Goal: Information Seeking & Learning: Learn about a topic

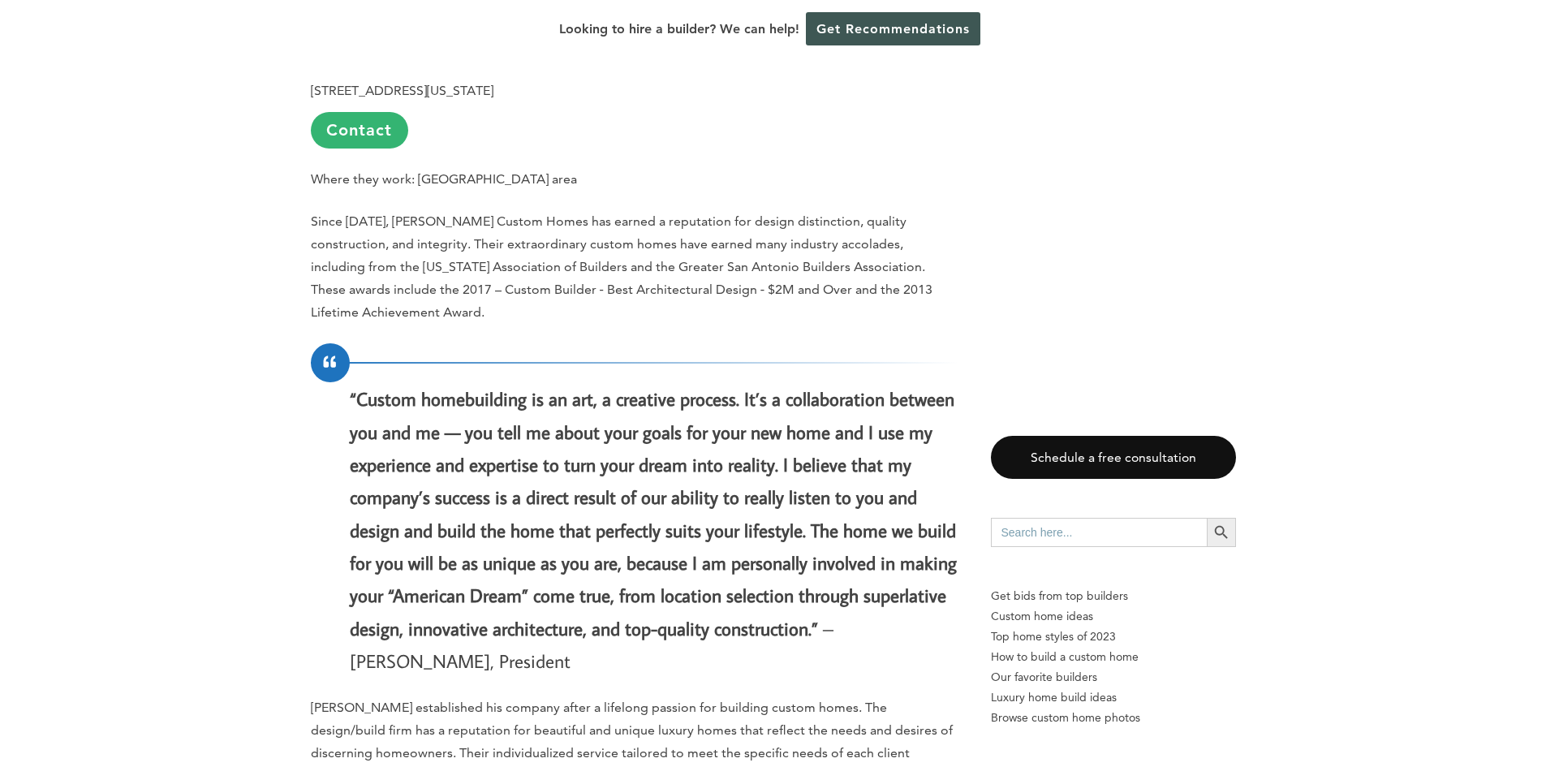
scroll to position [1380, 0]
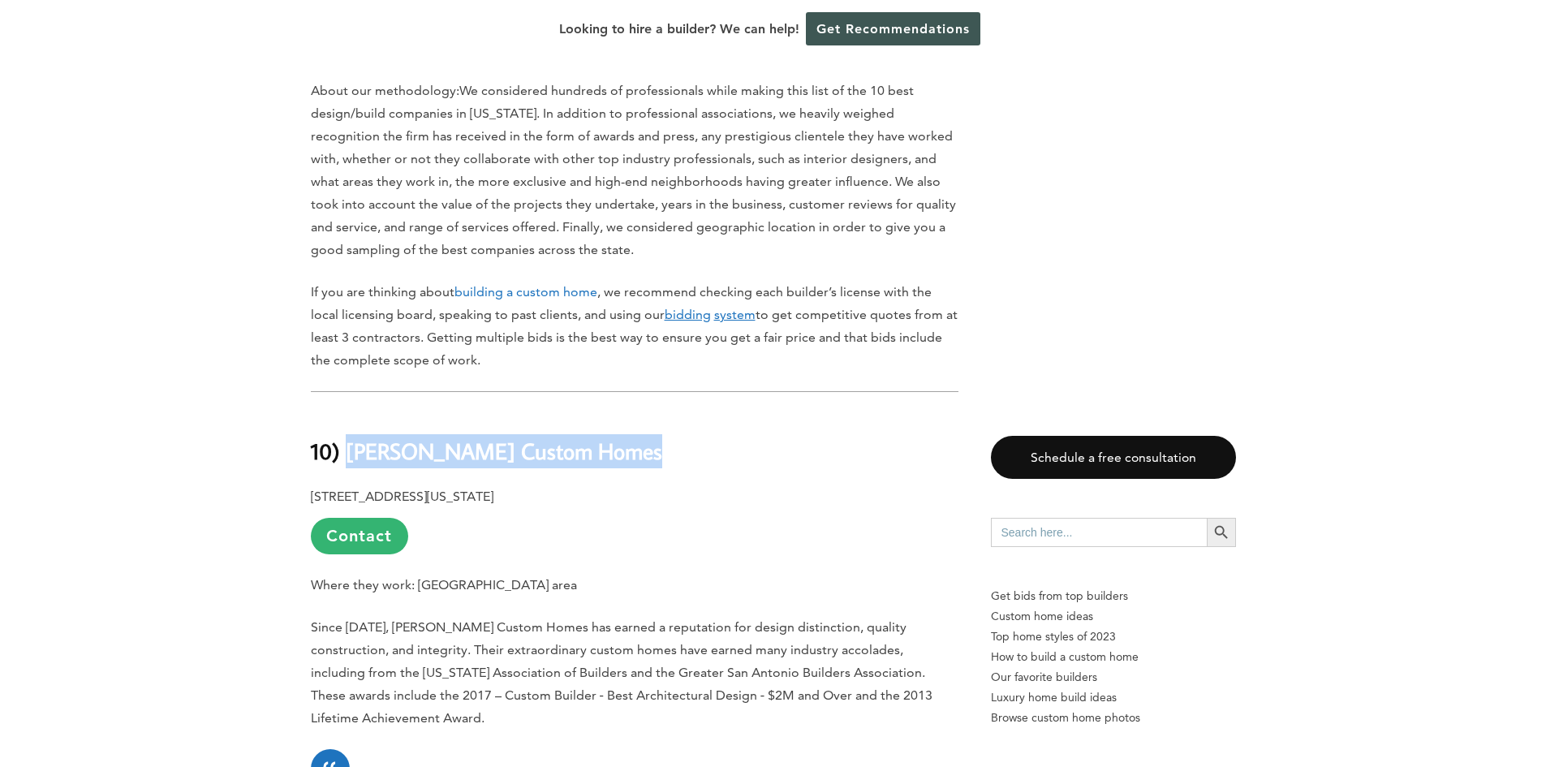
drag, startPoint x: 661, startPoint y: 420, endPoint x: 345, endPoint y: 417, distance: 316.5
click at [345, 417] on h2 "10) [PERSON_NAME] Custom Homes" at bounding box center [635, 439] width 648 height 56
copy b "[PERSON_NAME] Custom Homes"
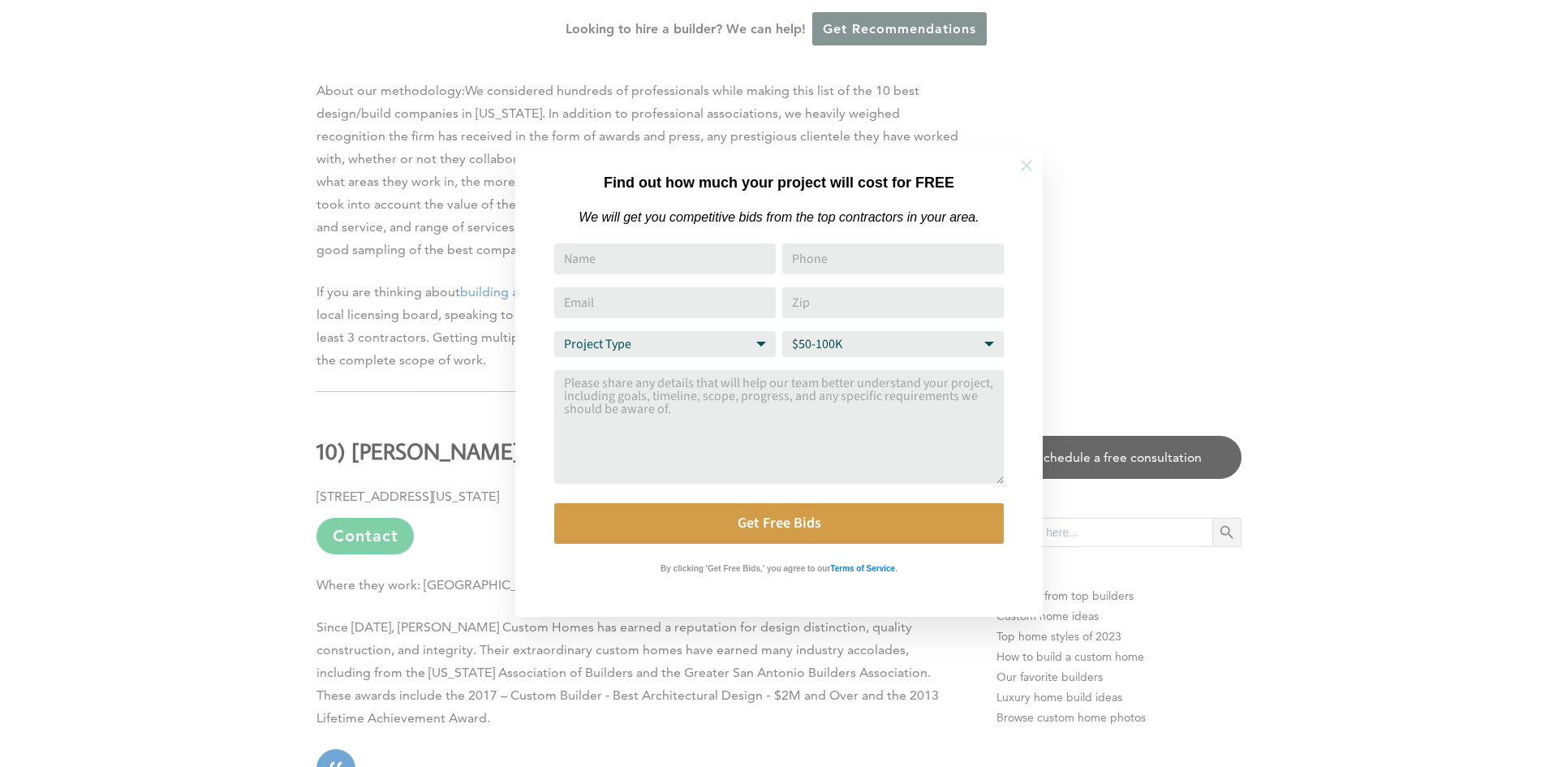
click at [1026, 161] on icon at bounding box center [1027, 166] width 18 height 18
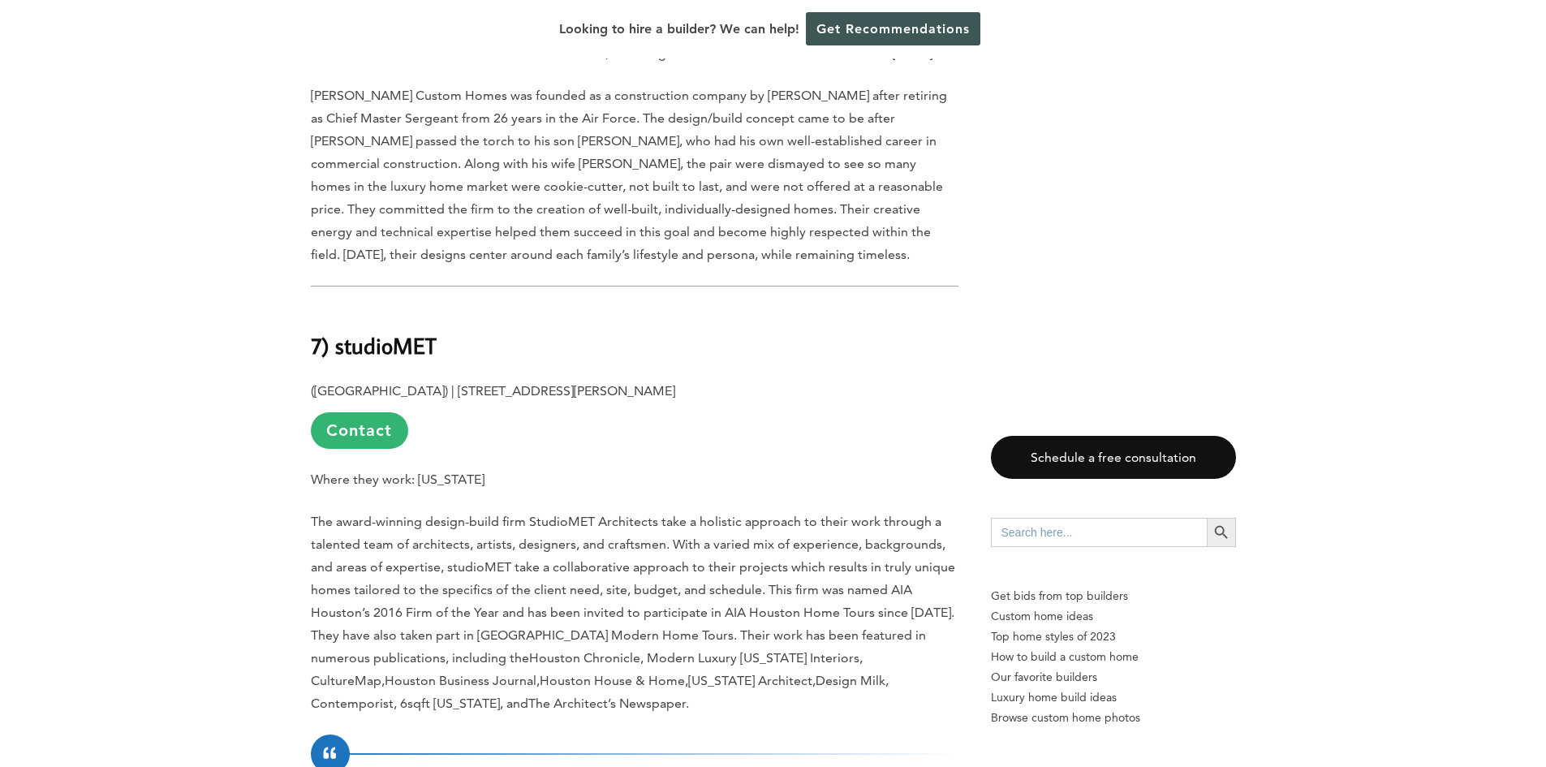
scroll to position [4058, 0]
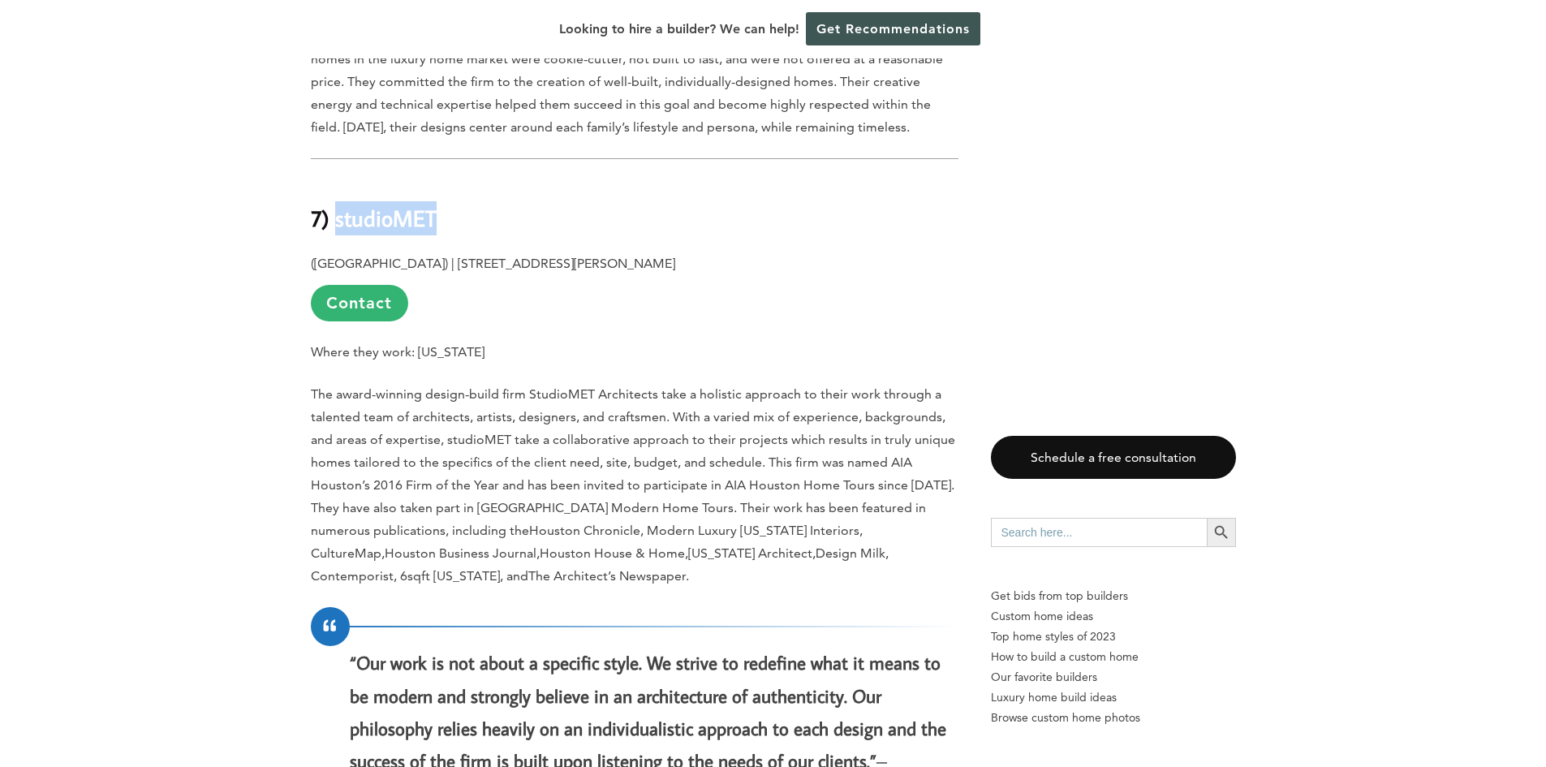
drag, startPoint x: 451, startPoint y: 157, endPoint x: 337, endPoint y: 159, distance: 114.5
click at [337, 179] on h2 "7) studioMET" at bounding box center [635, 207] width 648 height 56
copy b "studioMET"
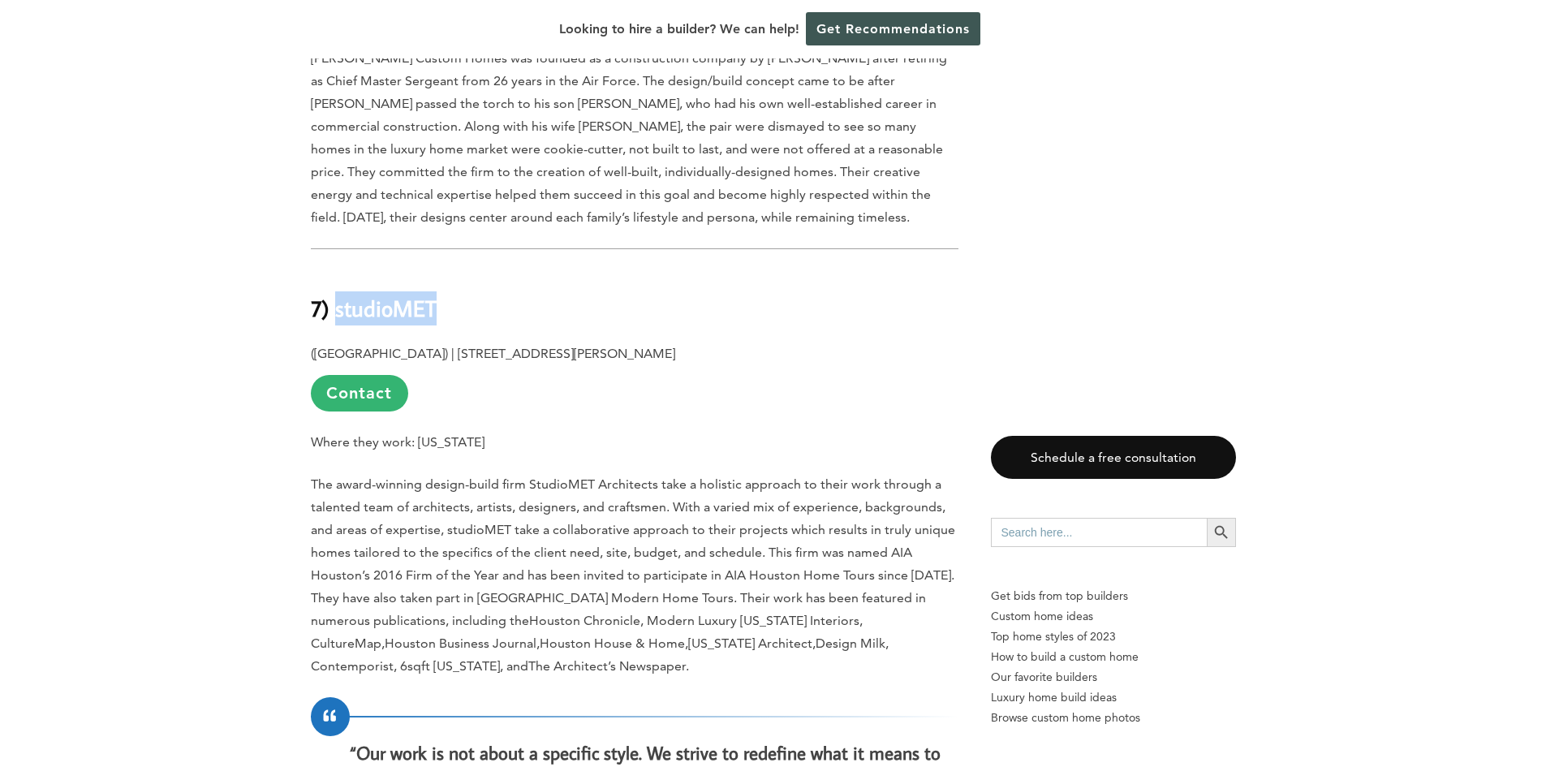
scroll to position [3895, 0]
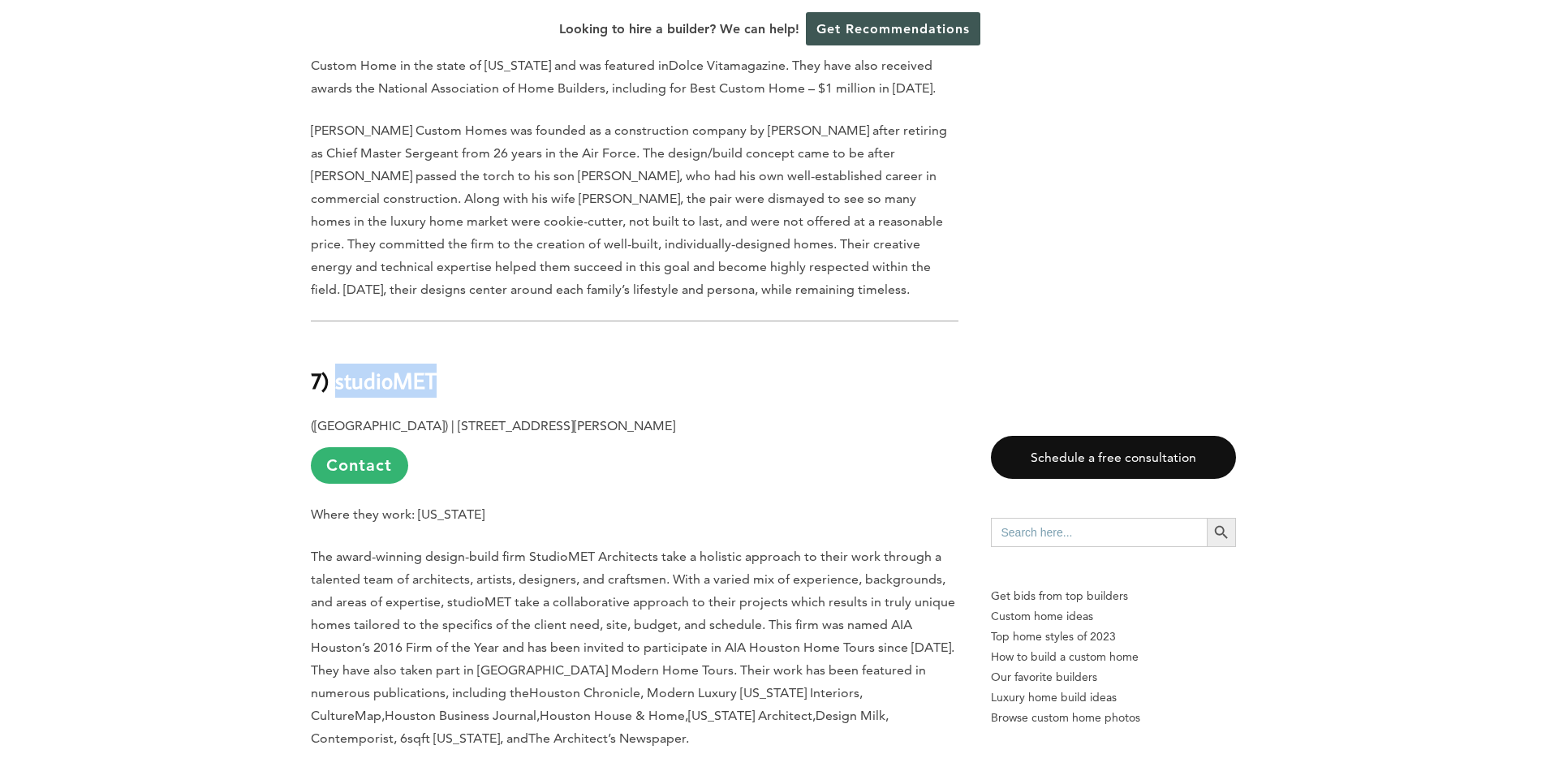
click at [449, 341] on h2 "7) studioMET" at bounding box center [635, 369] width 648 height 56
drag, startPoint x: 446, startPoint y: 312, endPoint x: 337, endPoint y: 315, distance: 109.6
click at [337, 341] on h2 "7) studioMET" at bounding box center [635, 369] width 648 height 56
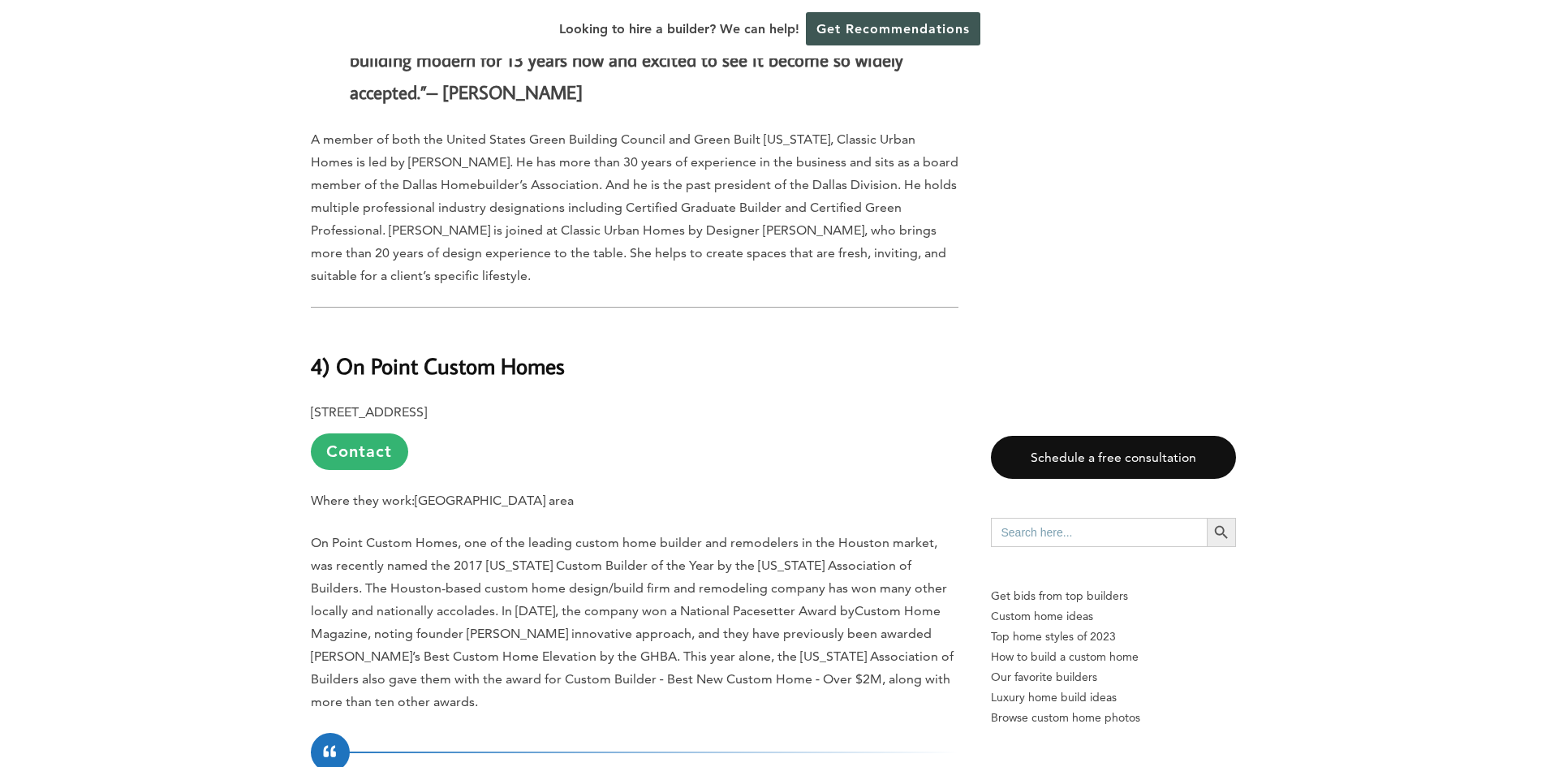
scroll to position [6655, 0]
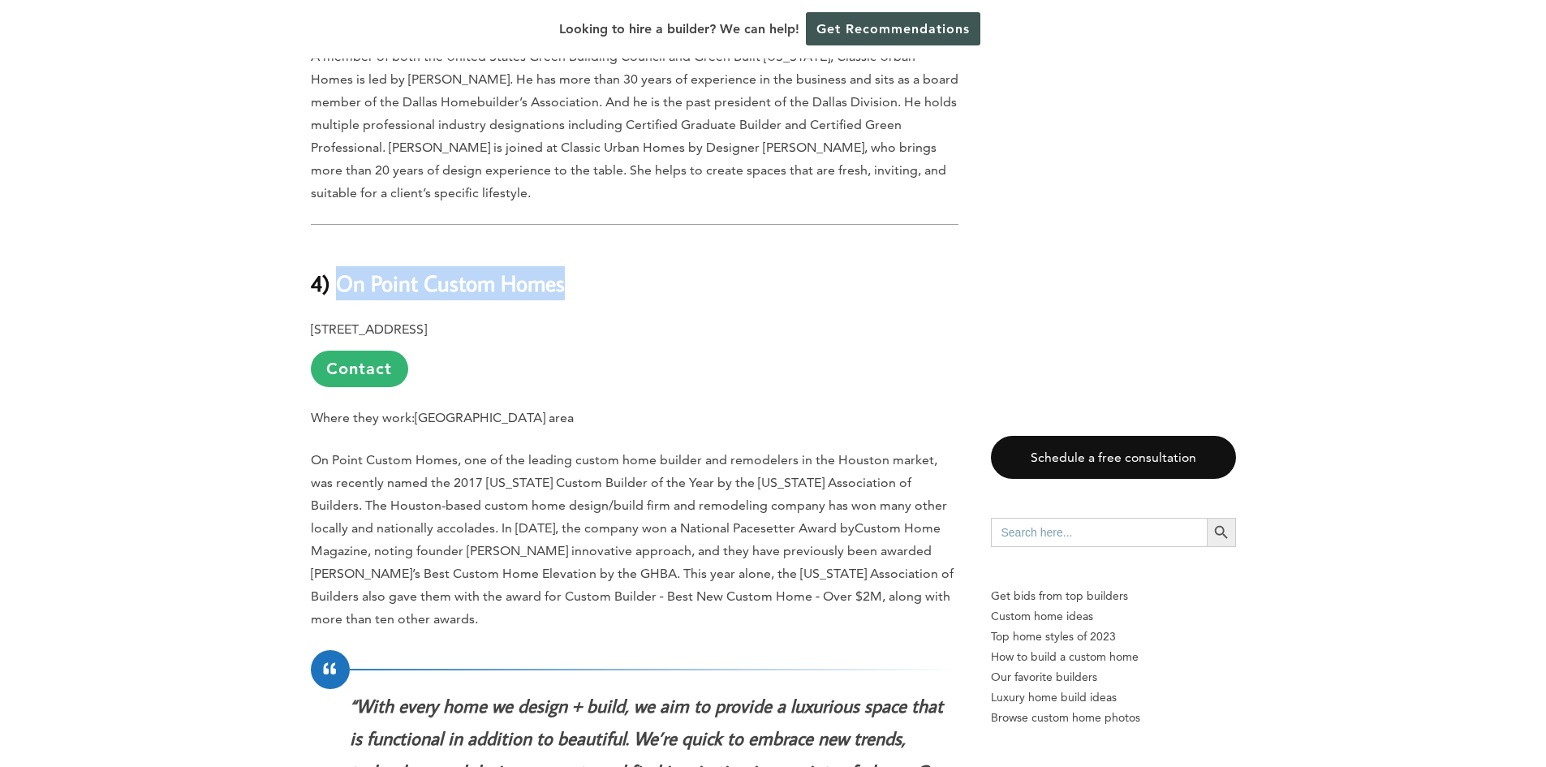
drag, startPoint x: 586, startPoint y: 175, endPoint x: 344, endPoint y: 179, distance: 241.9
click at [344, 244] on h2 "4) On Point Custom Homes" at bounding box center [635, 272] width 648 height 56
copy b "On Point Custom Homes"
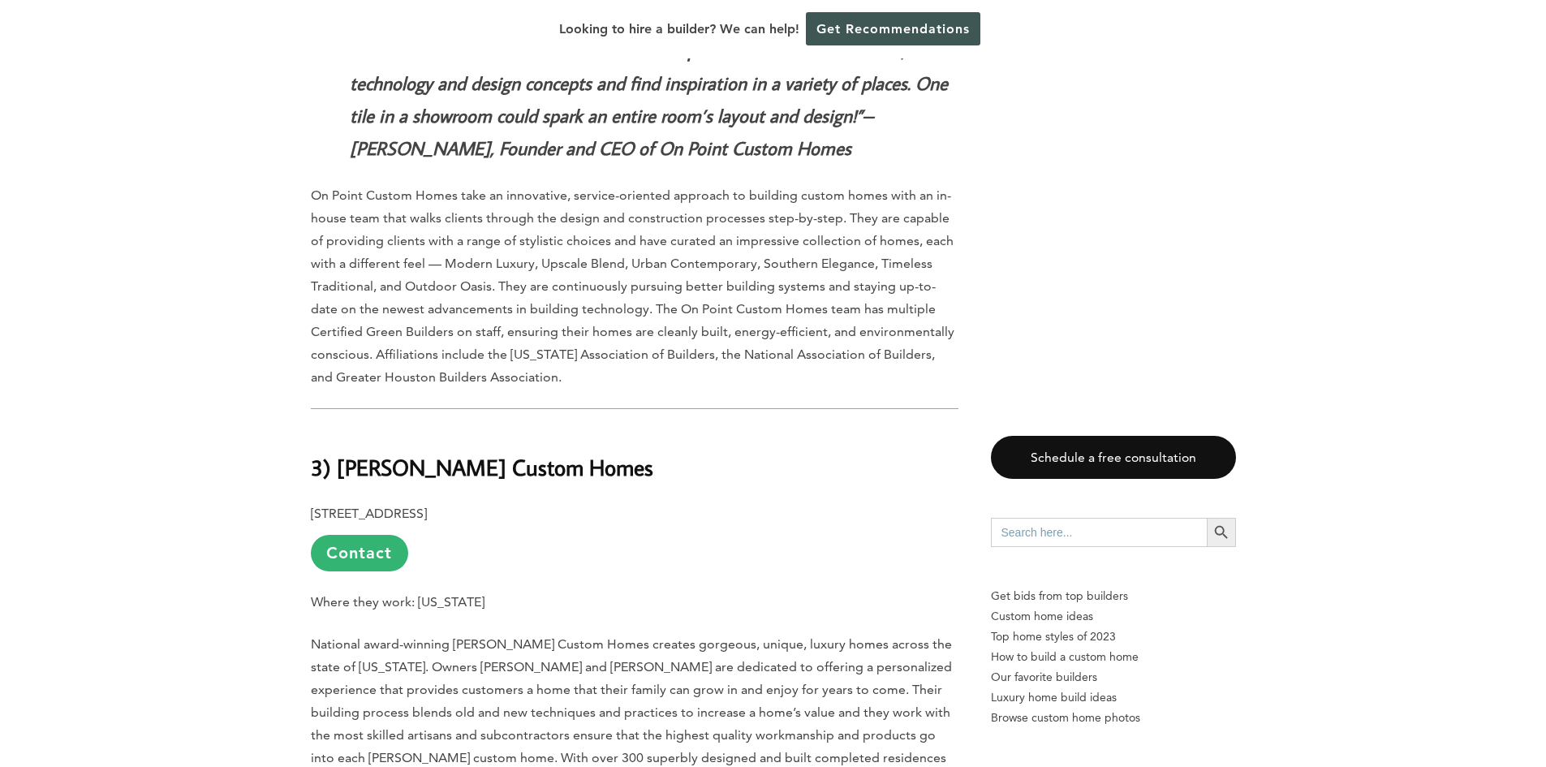
scroll to position [7385, 0]
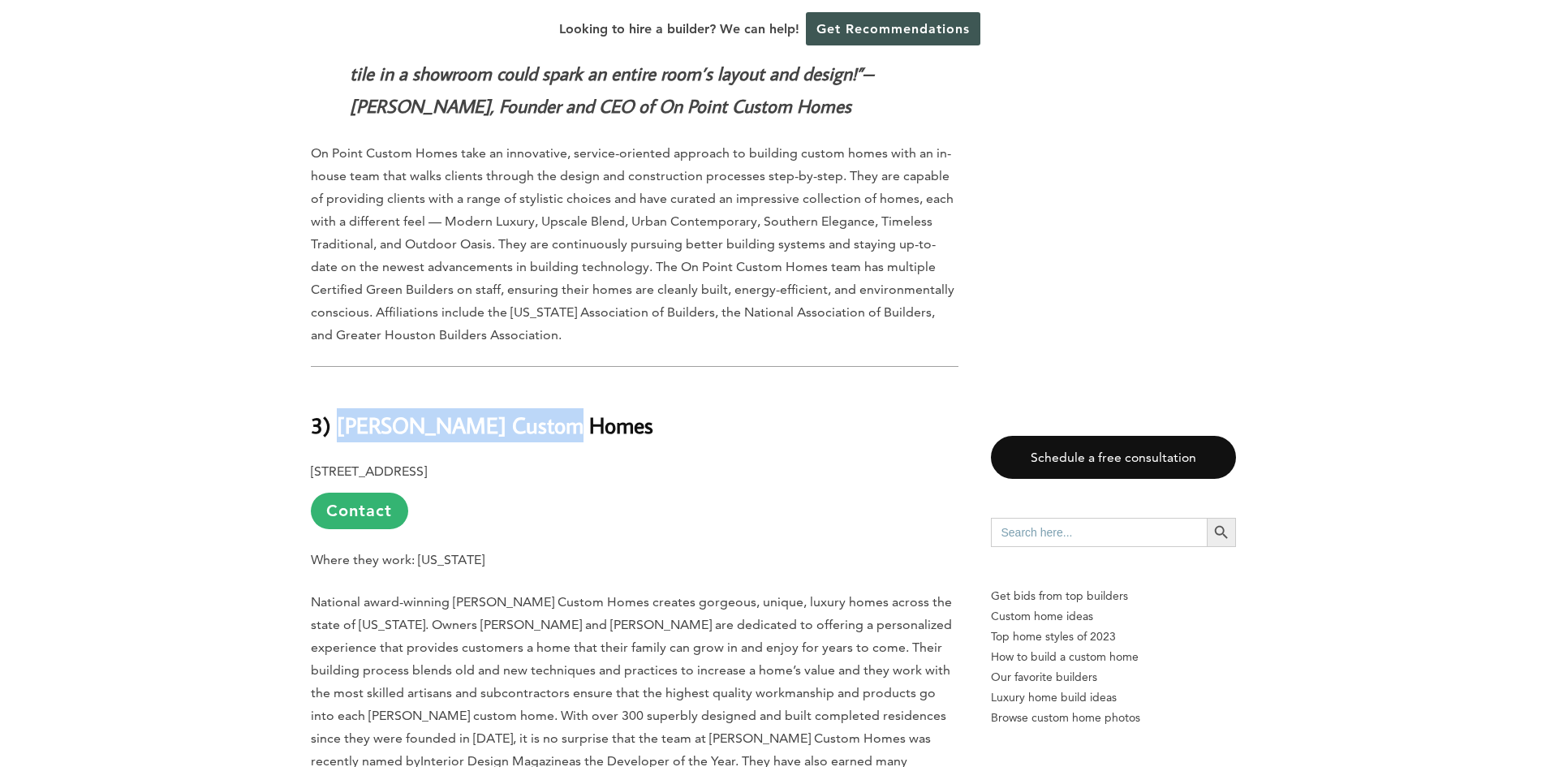
drag, startPoint x: 602, startPoint y: 291, endPoint x: 342, endPoint y: 292, distance: 259.7
click at [342, 386] on h2 "3) [PERSON_NAME] Custom Homes" at bounding box center [635, 414] width 648 height 56
copy b "[PERSON_NAME] Custom Homes"
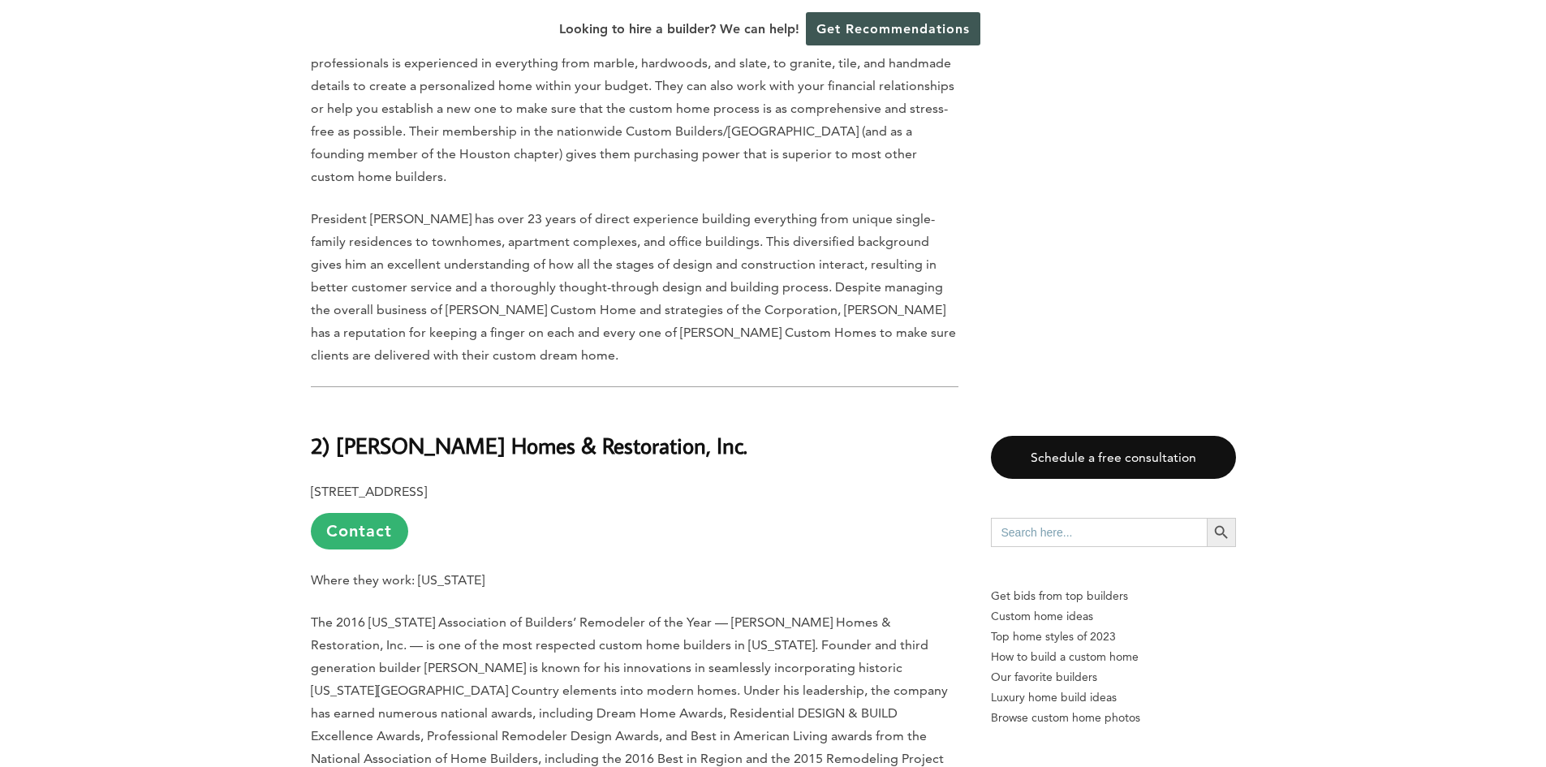
scroll to position [8521, 0]
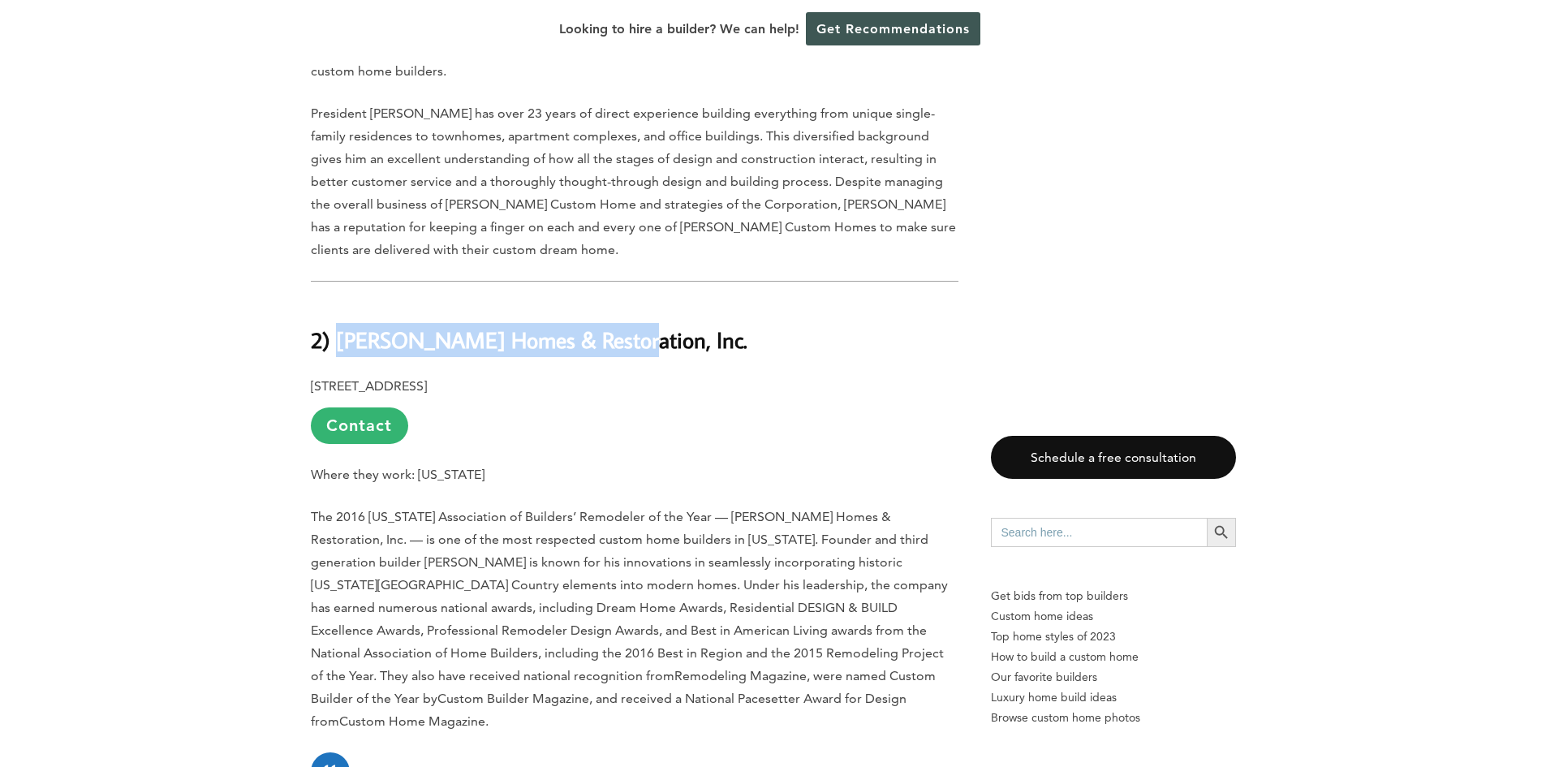
drag, startPoint x: 337, startPoint y: 191, endPoint x: 615, endPoint y: 186, distance: 278.4
click at [615, 325] on b "2) [PERSON_NAME] Homes & Restoration, Inc." at bounding box center [529, 339] width 437 height 28
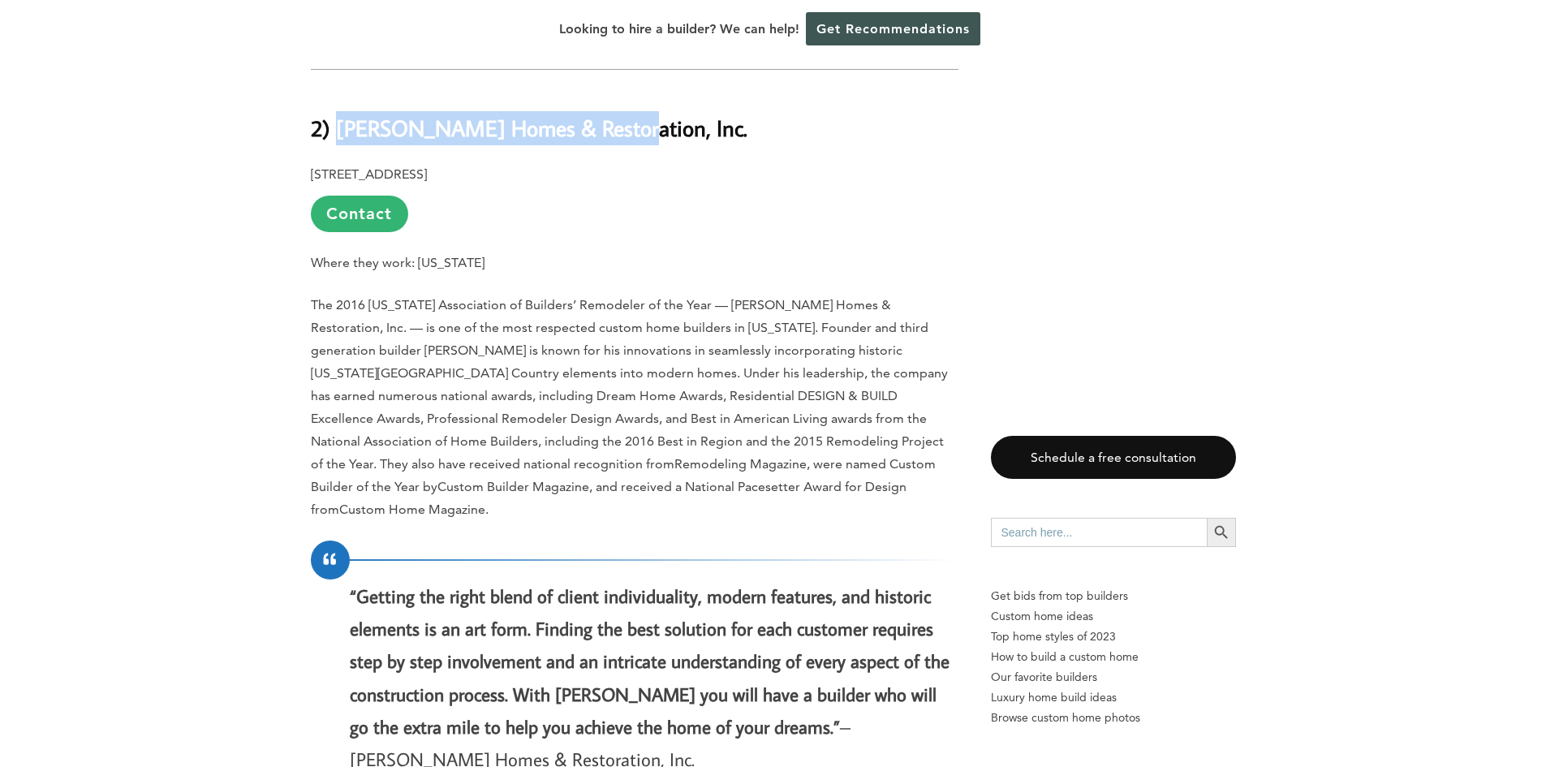
scroll to position [8846, 0]
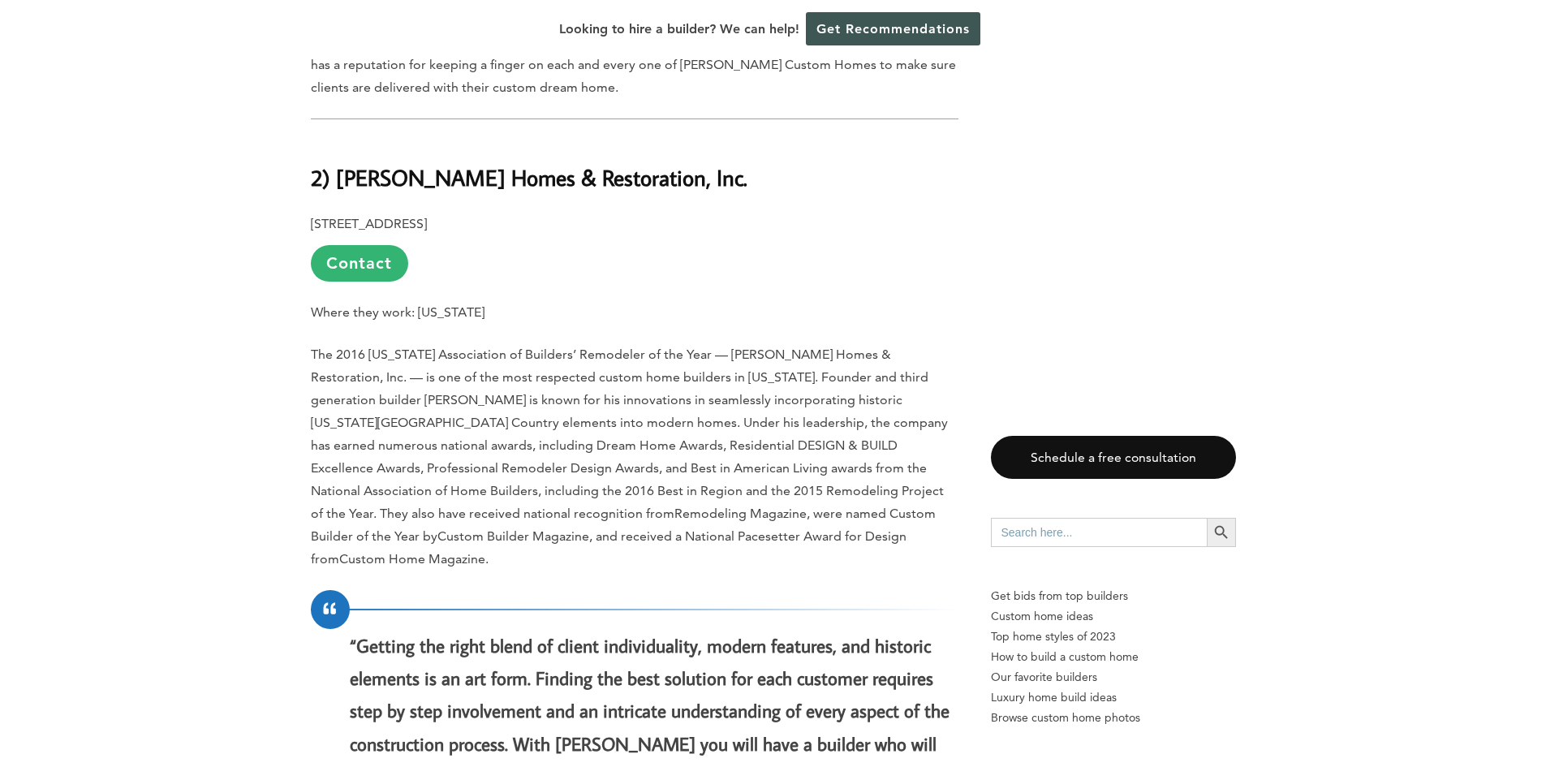
click at [579, 347] on span "The 2016 [US_STATE] Association of Builders’ Remodeler of the Year — [PERSON_NA…" at bounding box center [629, 434] width 637 height 174
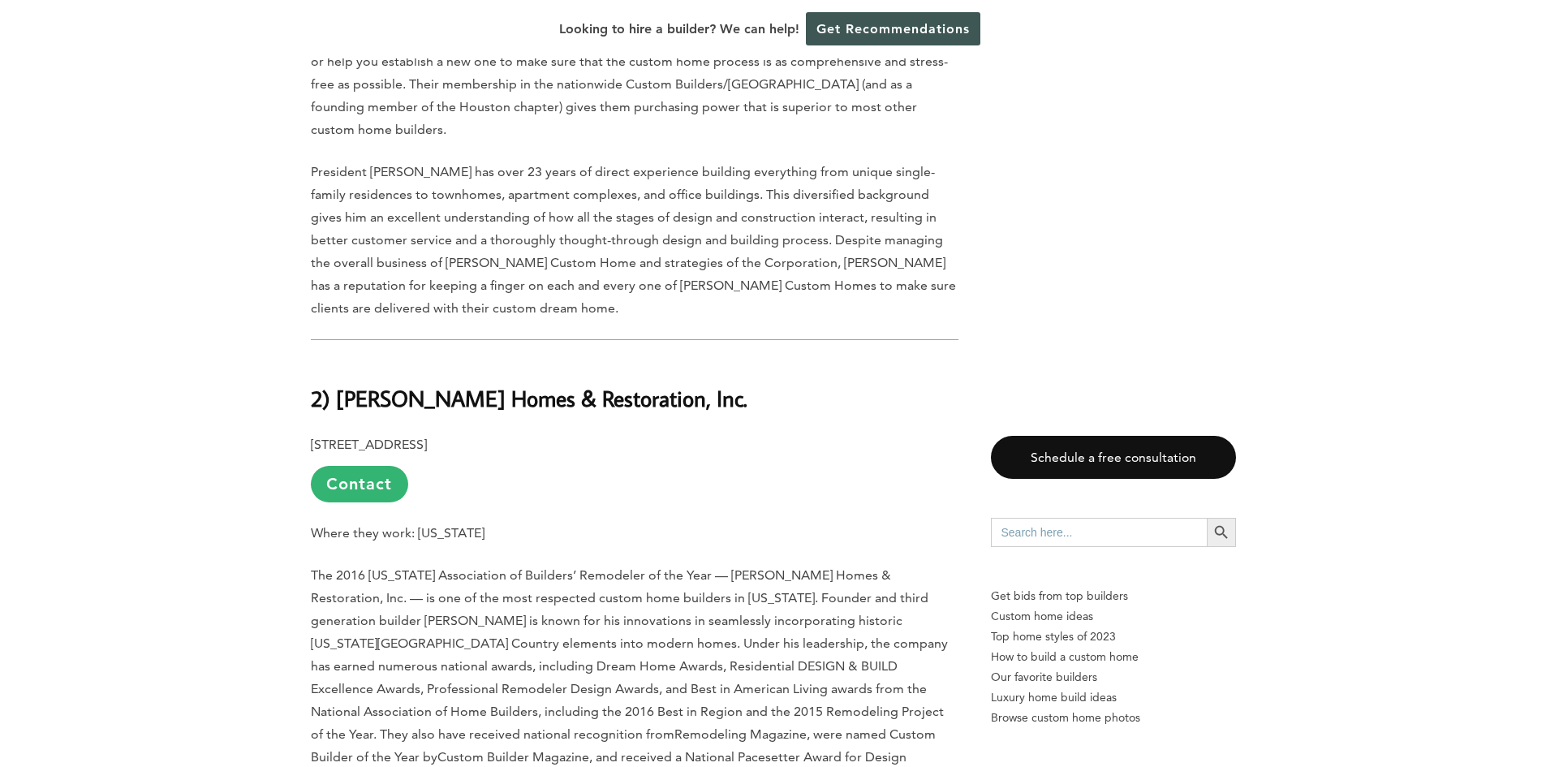
scroll to position [8440, 0]
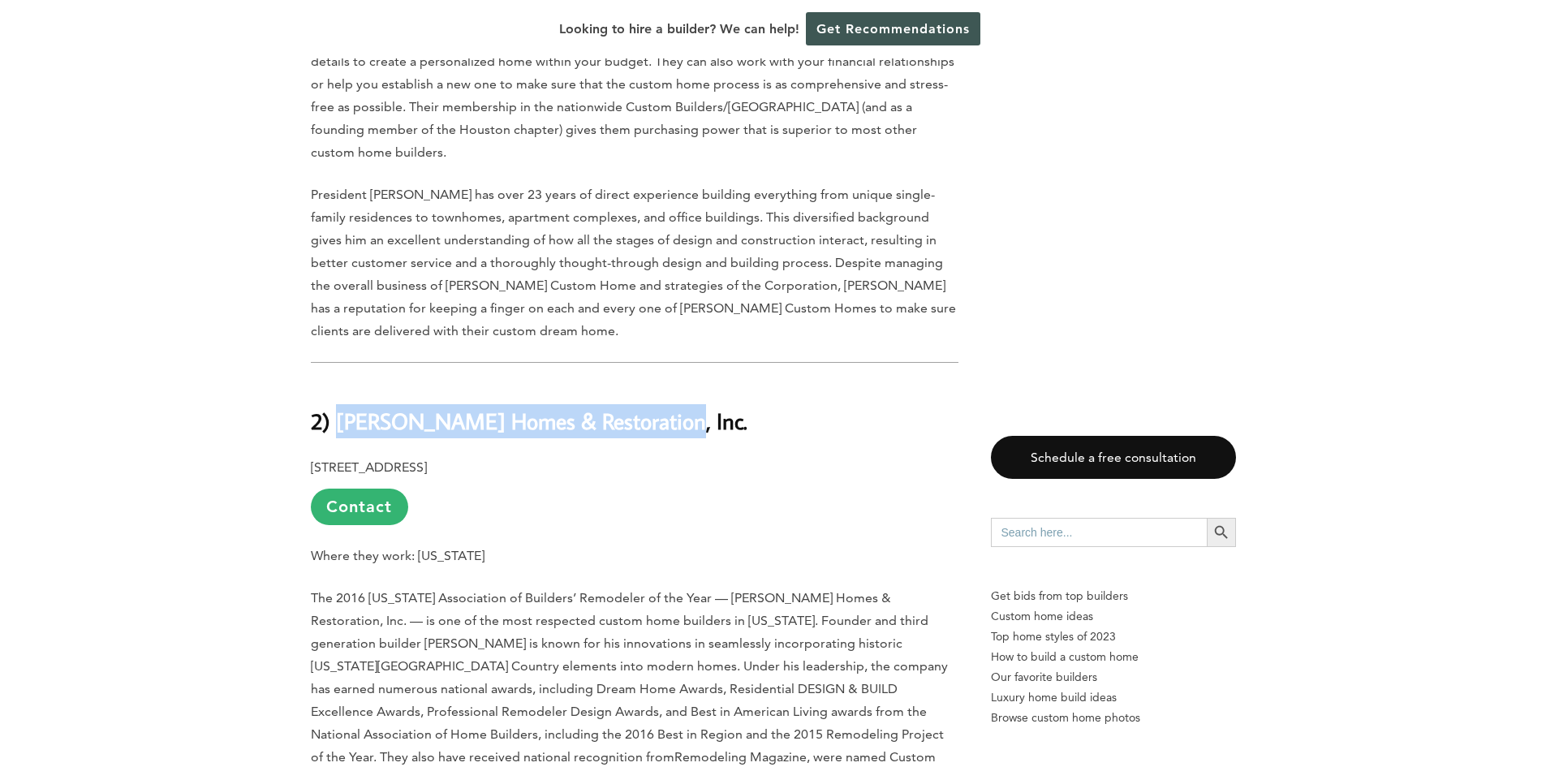
drag, startPoint x: 335, startPoint y: 270, endPoint x: 650, endPoint y: 271, distance: 314.9
click at [650, 407] on b "2) [PERSON_NAME] Homes & Restoration, Inc." at bounding box center [529, 421] width 437 height 28
copy b "[PERSON_NAME] Homes & Restoration, Inc"
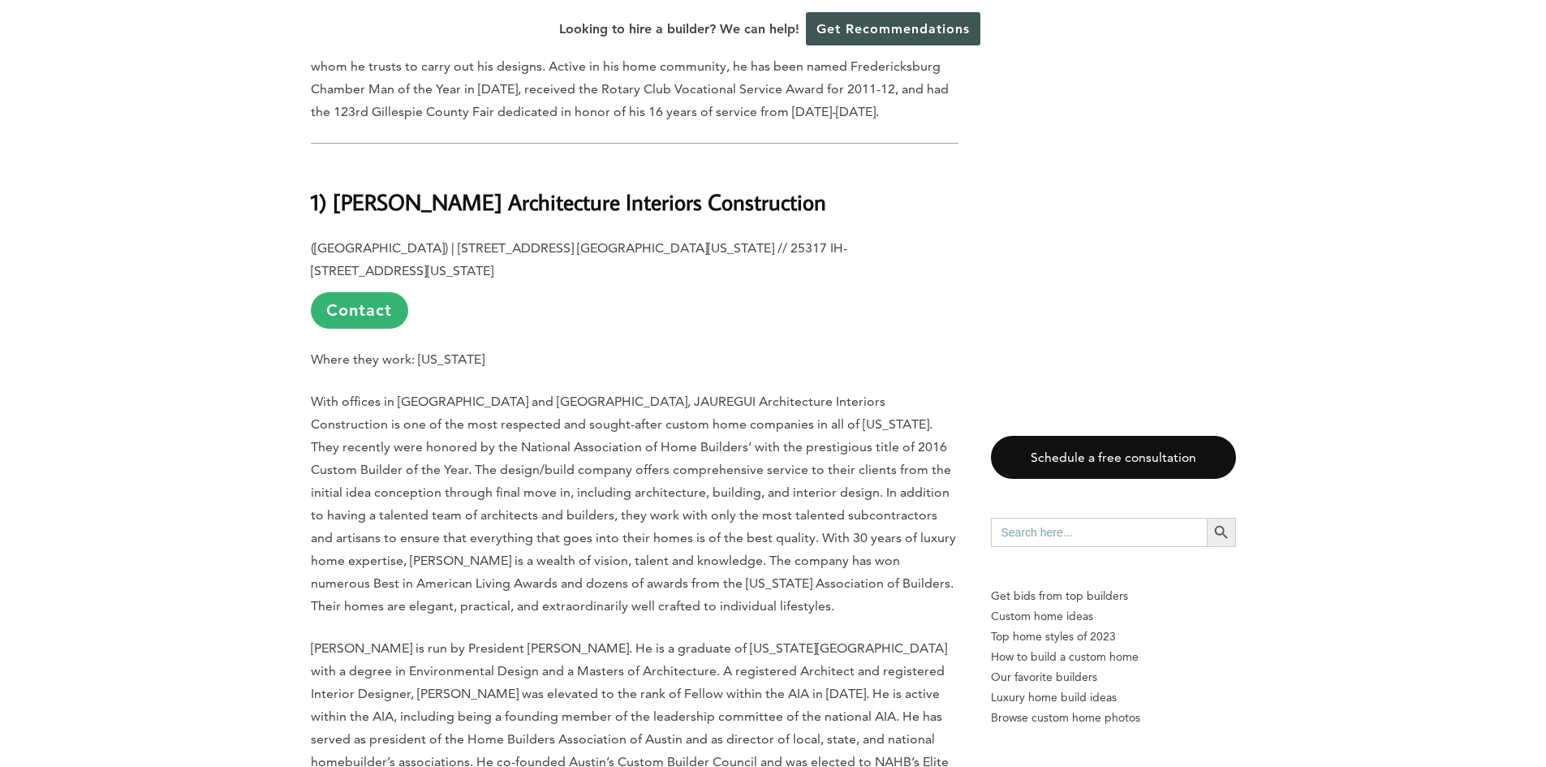
scroll to position [9554, 0]
